Goal: Task Accomplishment & Management: Complete application form

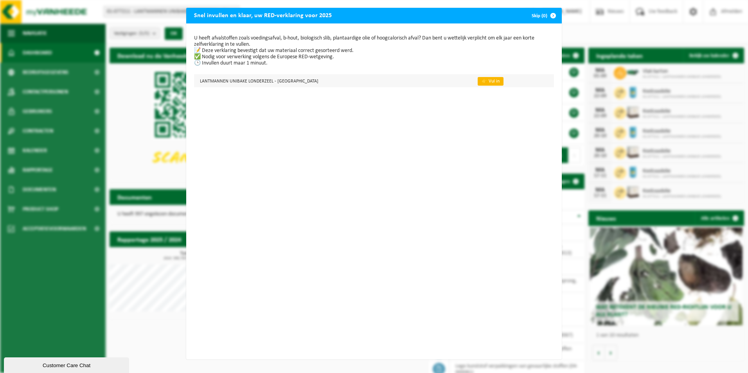
click at [478, 80] on link "👉 Vul in" at bounding box center [491, 81] width 26 height 9
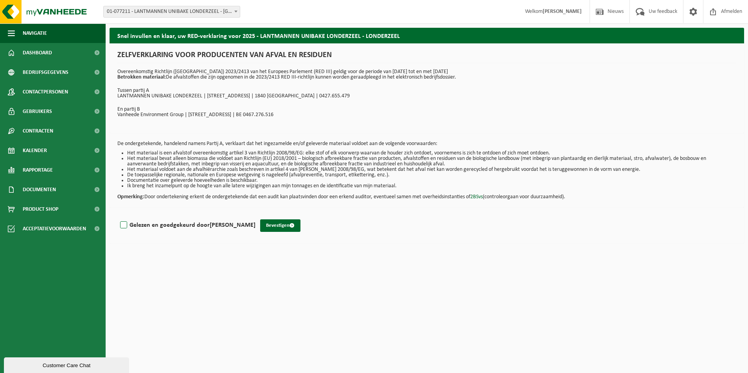
click at [123, 226] on label "Gelezen en goedgekeurd door [PERSON_NAME]" at bounding box center [187, 226] width 137 height 12
click at [256, 216] on input "Gelezen en goedgekeurd door [PERSON_NAME]" at bounding box center [256, 215] width 0 height 0
checkbox input "true"
click at [272, 222] on button "Bevestigen" at bounding box center [280, 226] width 40 height 13
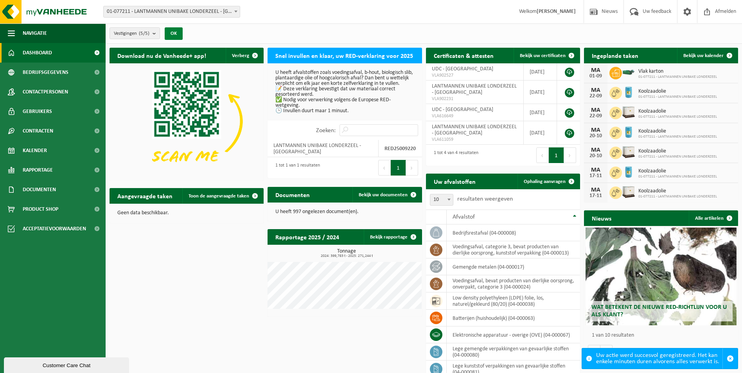
click at [177, 33] on button "OK" at bounding box center [174, 33] width 18 height 13
